Goal: Transaction & Acquisition: Download file/media

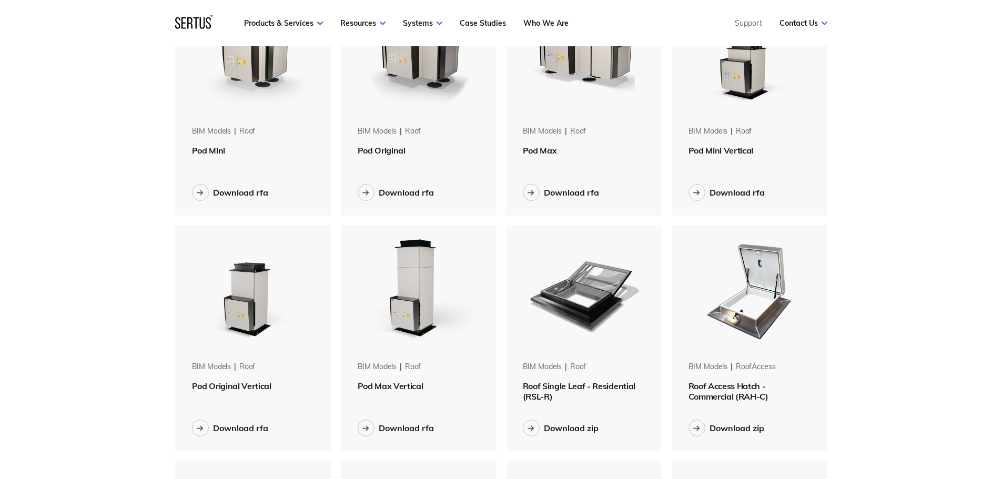
scroll to position [421, 0]
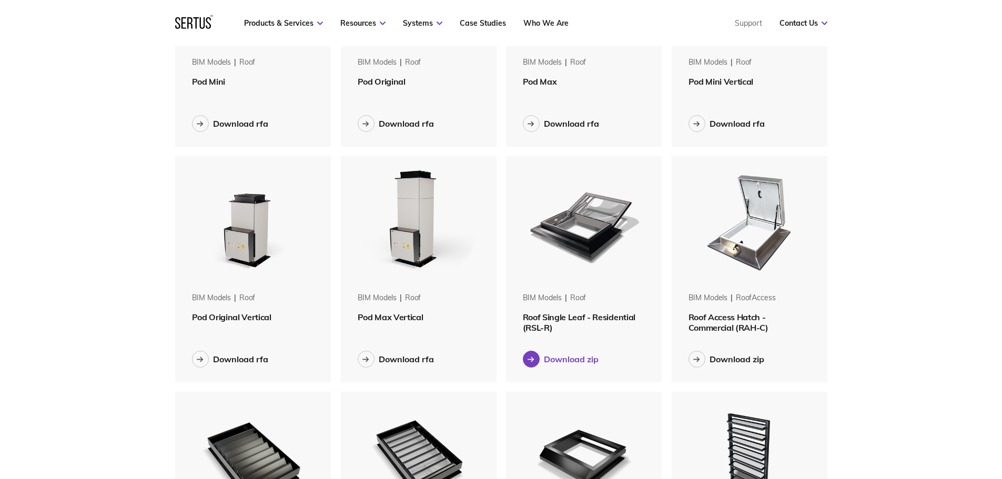
click at [544, 359] on div "Download zip" at bounding box center [571, 359] width 55 height 11
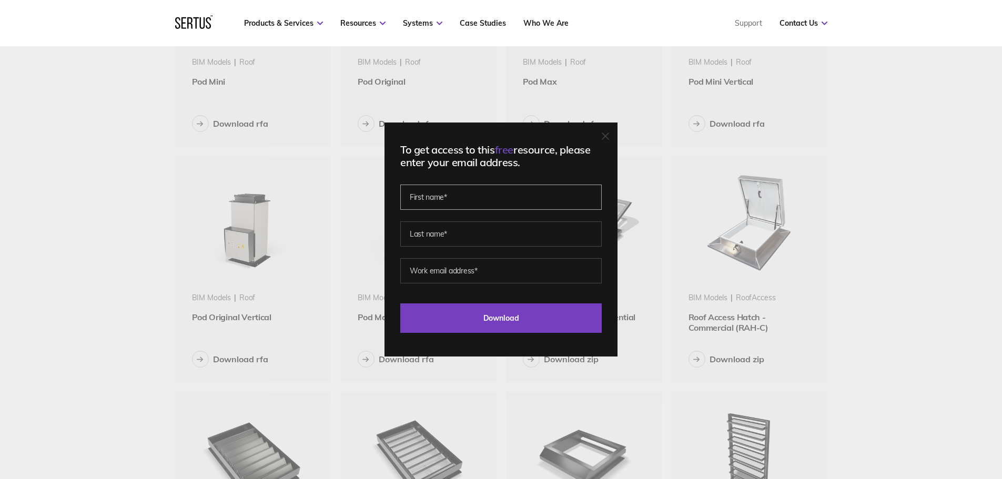
click at [468, 201] on input "text" at bounding box center [500, 197] width 201 height 25
type input "[PERSON_NAME]"
type input "Thagapillai"
click at [526, 283] on input "[EMAIL_ADDRESS][DOMAIN_NAME]" at bounding box center [500, 270] width 201 height 25
click at [526, 281] on input "[EMAIL_ADDRESS][DOMAIN_NAME]" at bounding box center [500, 270] width 201 height 25
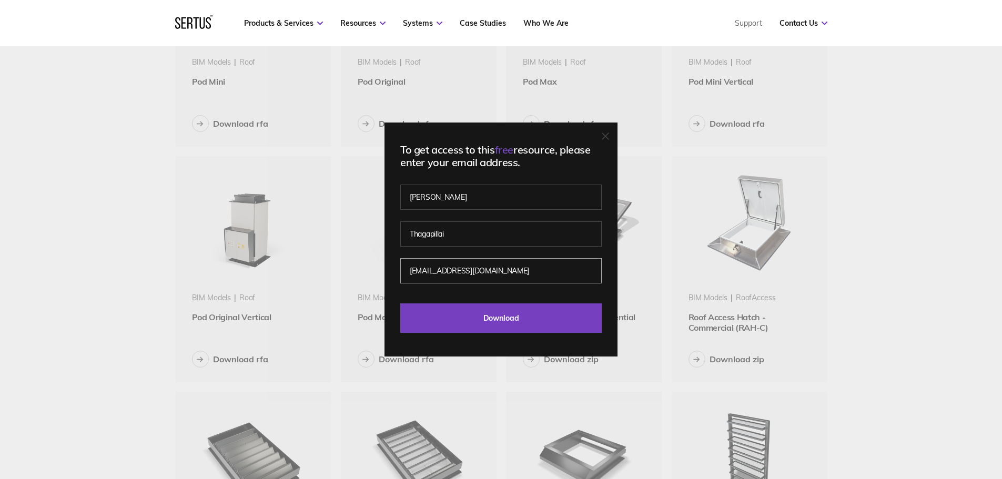
click at [525, 279] on input "[EMAIL_ADDRESS][DOMAIN_NAME]" at bounding box center [500, 270] width 201 height 25
click at [557, 268] on input "[EMAIL_ADDRESS][DOMAIN_NAME]" at bounding box center [500, 270] width 201 height 25
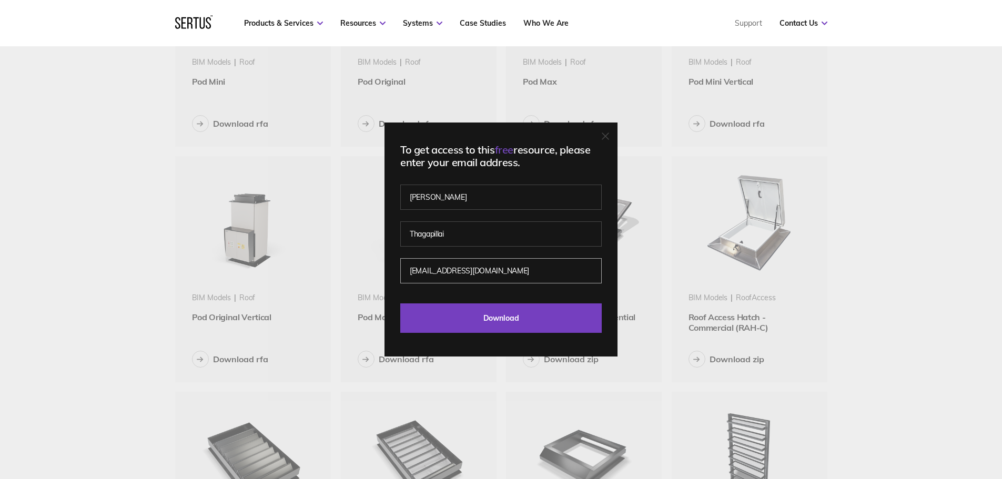
type input "[EMAIL_ADDRESS][DOMAIN_NAME]"
click at [517, 323] on input "Download" at bounding box center [500, 317] width 201 height 29
